Goal: Find specific page/section: Find specific page/section

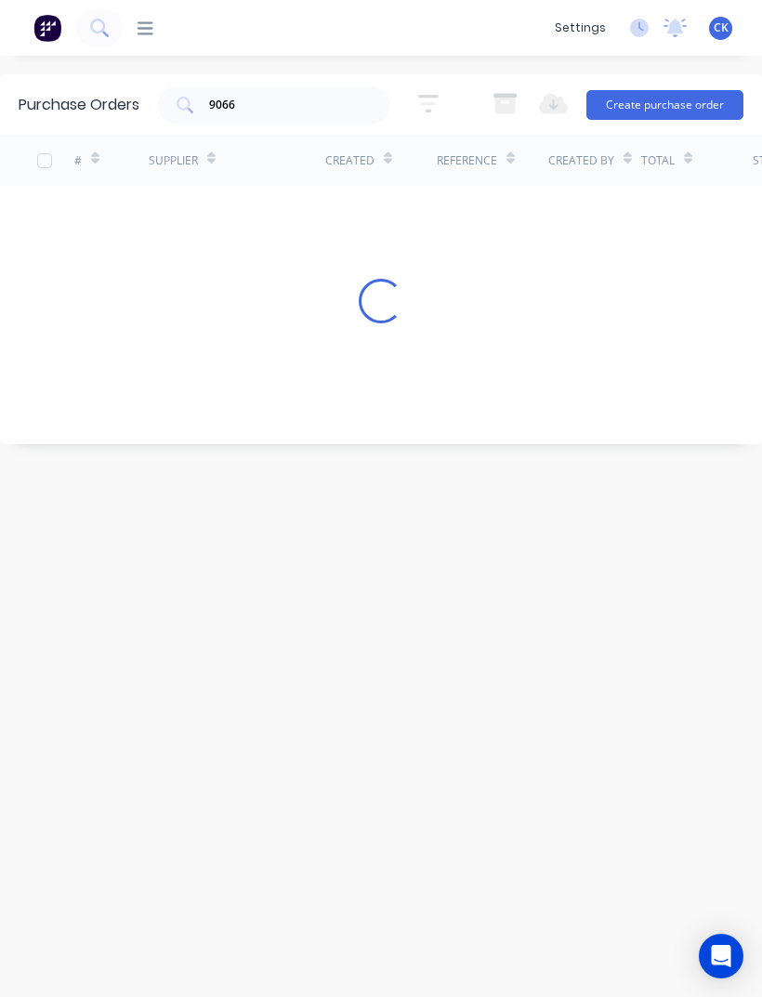
scroll to position [59, 0]
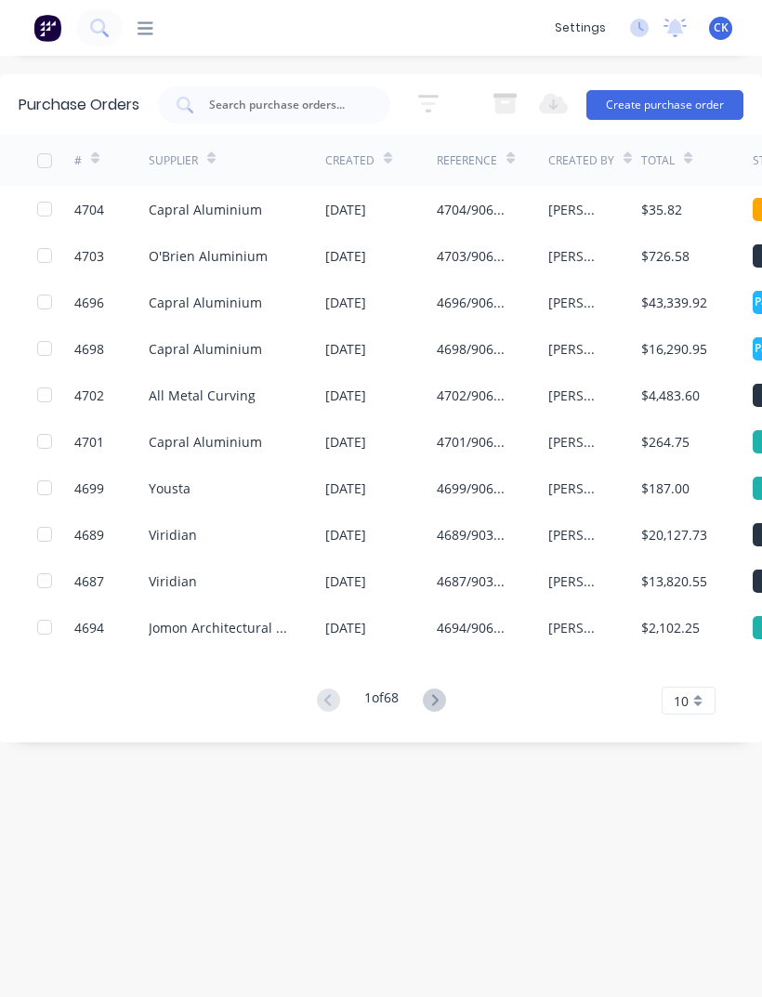
click at [263, 96] on input "text" at bounding box center [284, 105] width 154 height 19
type input "Insul"
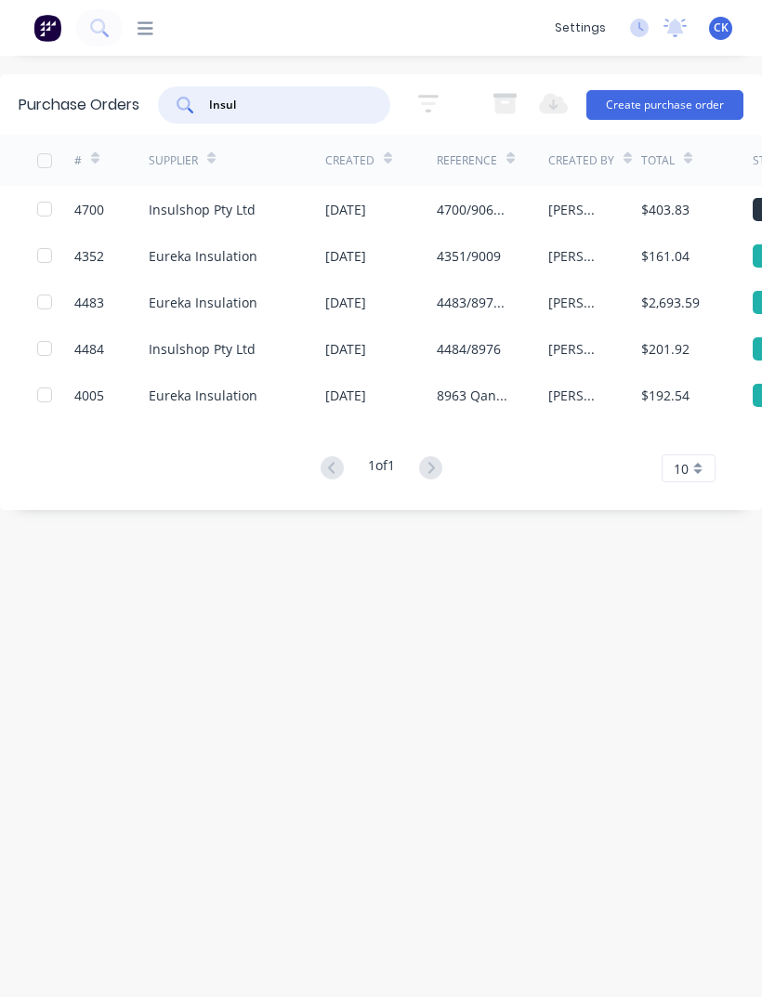
click at [267, 186] on div "Insulshop Pty Ltd" at bounding box center [237, 209] width 177 height 46
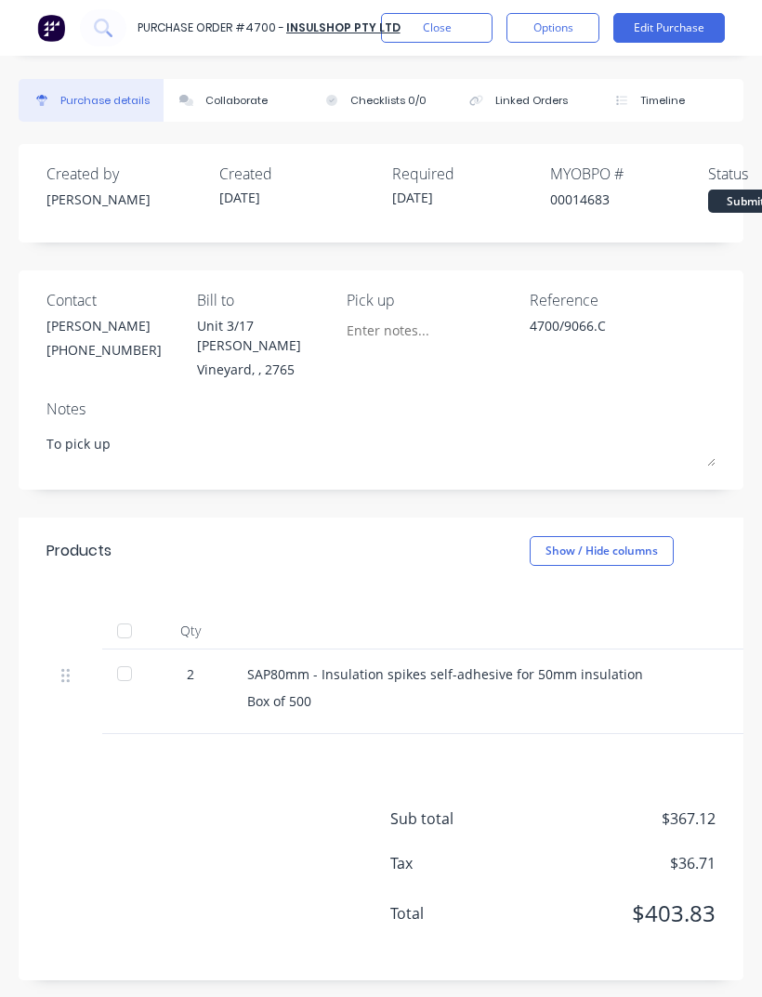
click at [140, 655] on div at bounding box center [124, 673] width 37 height 37
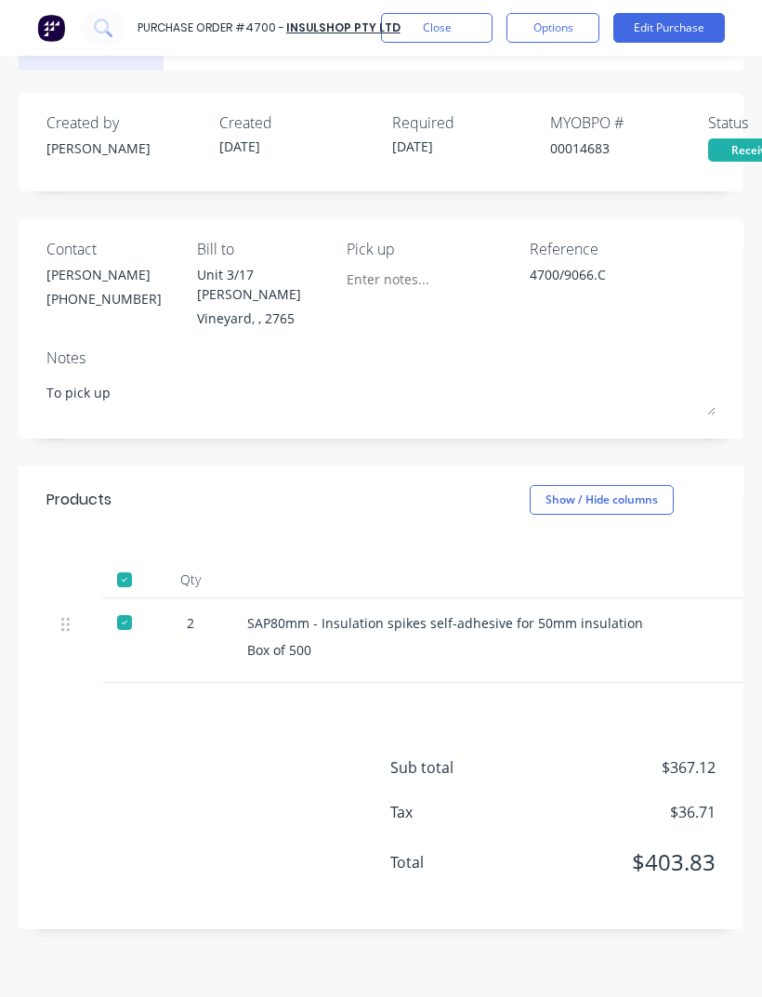
scroll to position [51, 0]
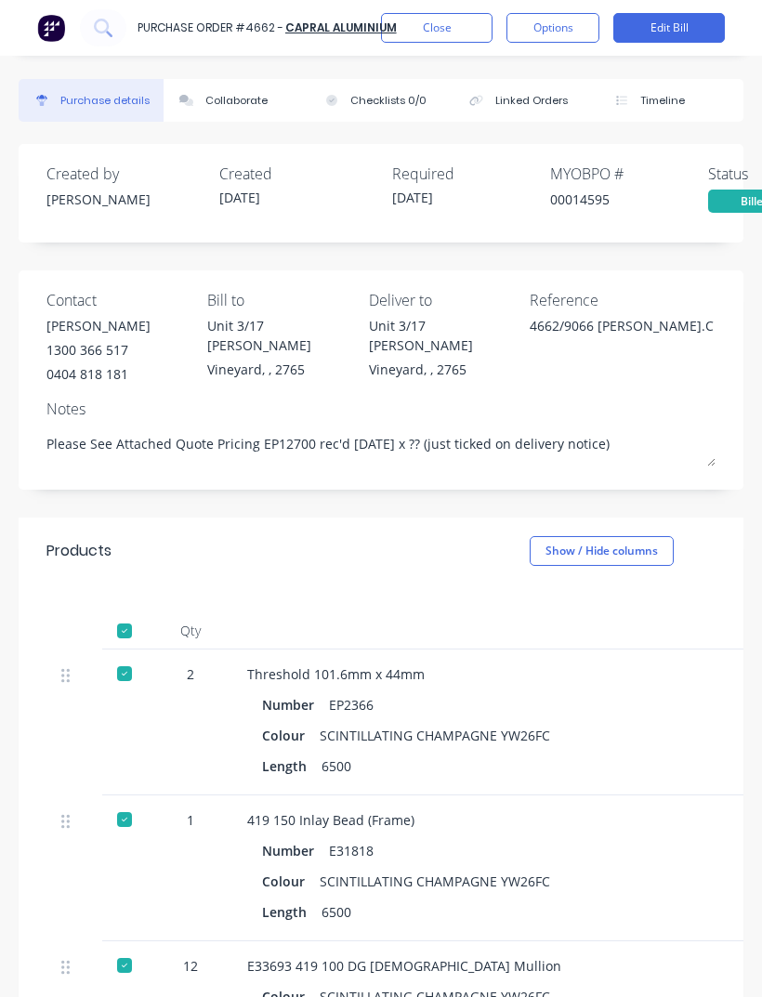
click at [530, 722] on div "SCINTILLATING CHAMPAGNE YW26FC" at bounding box center [435, 735] width 230 height 27
type textarea "x"
